Goal: Find specific page/section: Find specific page/section

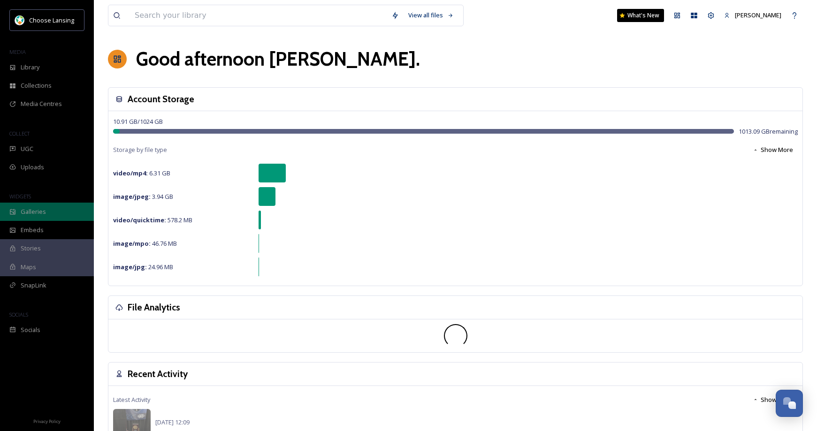
click at [54, 213] on div "Galleries" at bounding box center [47, 212] width 94 height 18
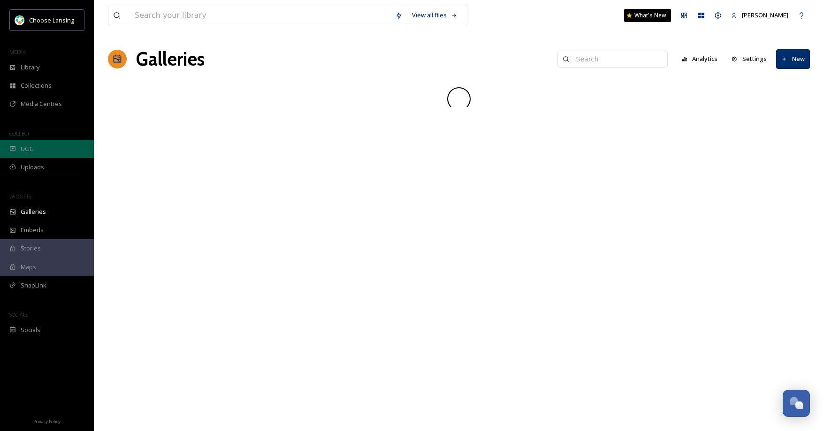
click at [50, 150] on div "UGC" at bounding box center [47, 149] width 94 height 18
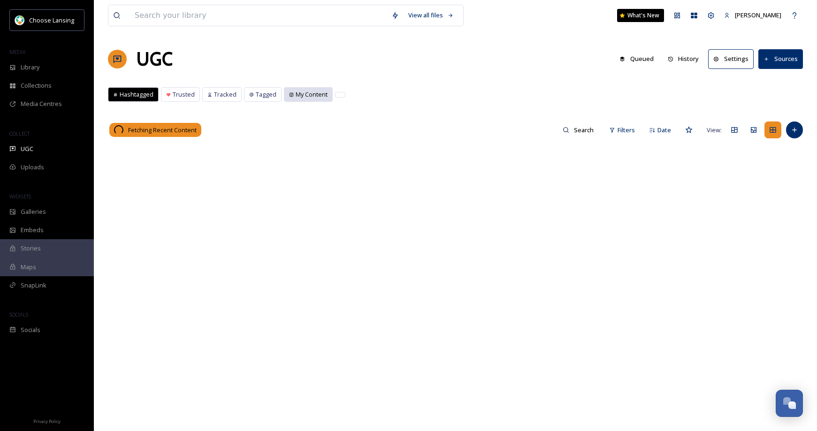
click at [296, 95] on span "My Content" at bounding box center [312, 94] width 32 height 9
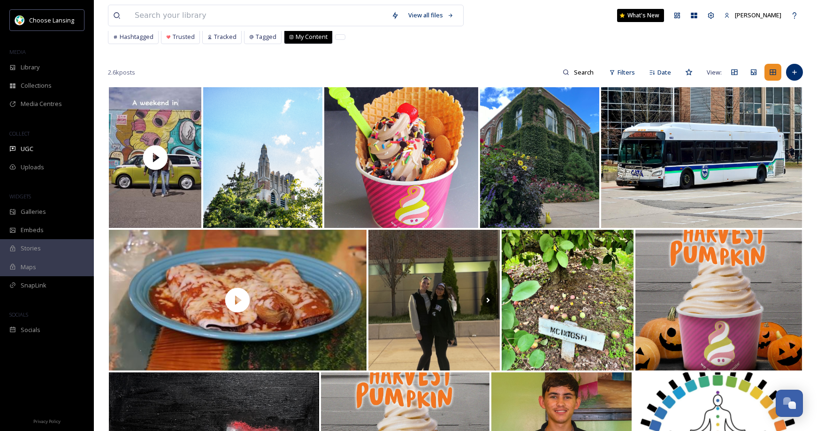
scroll to position [7, 0]
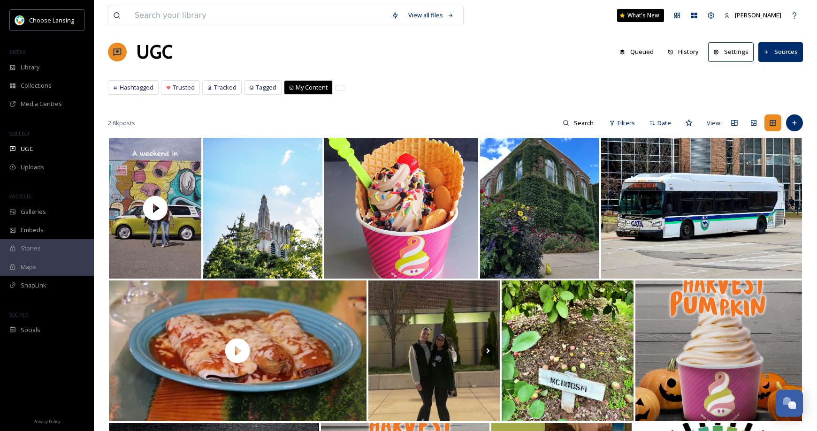
click at [302, 90] on span "My Content" at bounding box center [312, 87] width 32 height 9
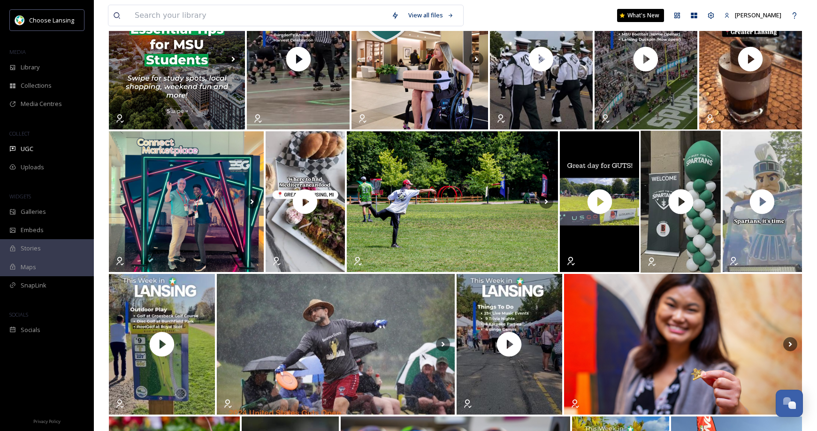
scroll to position [154, 0]
